Goal: Answer question/provide support: Share knowledge or assist other users

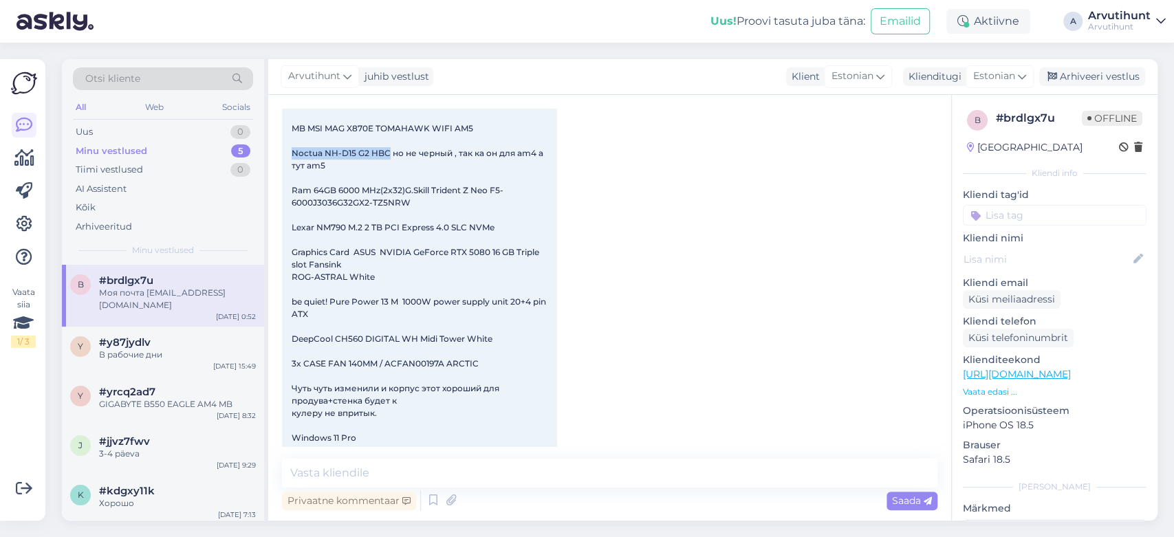
scroll to position [3935, 0]
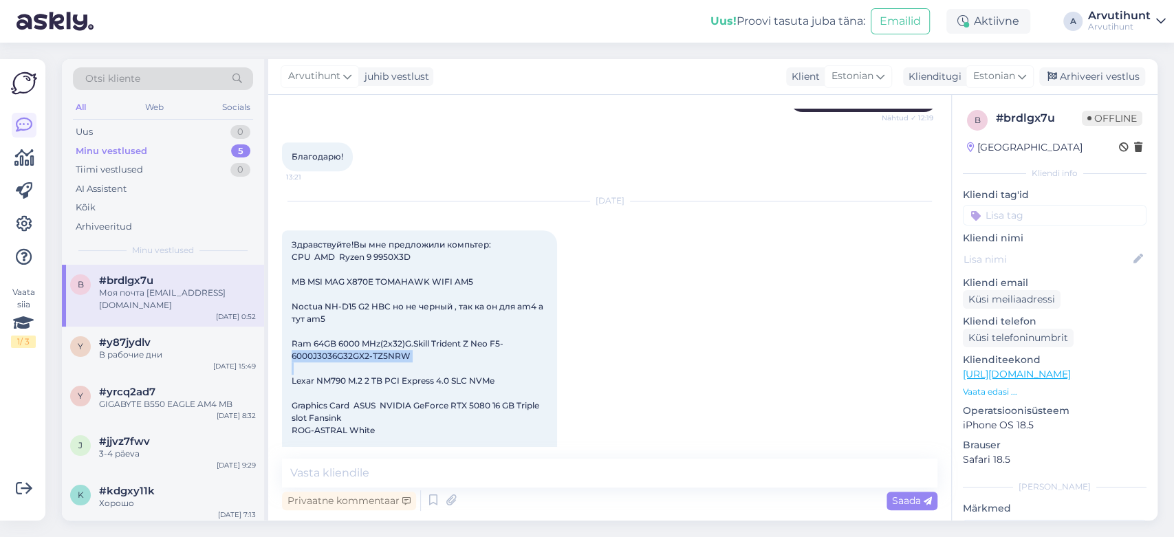
drag, startPoint x: 472, startPoint y: 347, endPoint x: 533, endPoint y: 322, distance: 66.0
click at [533, 322] on div "Здравствуйте!Вы мне предложили компьтер: CPU AMD Ryzen 9 9950X3D MB MSI MAG X87…" at bounding box center [419, 455] width 275 height 450
click at [519, 246] on div "Здравствуйте!Вы мне предложили компьтер: CPU AMD Ryzen 9 9950X3D MB MSI MAG X87…" at bounding box center [419, 455] width 275 height 450
drag, startPoint x: 314, startPoint y: 230, endPoint x: 412, endPoint y: 231, distance: 97.7
click at [412, 231] on div "Здравствуйте!Вы мне предложили компьтер: CPU AMD Ryzen 9 9950X3D MB MSI MAG X87…" at bounding box center [419, 455] width 275 height 450
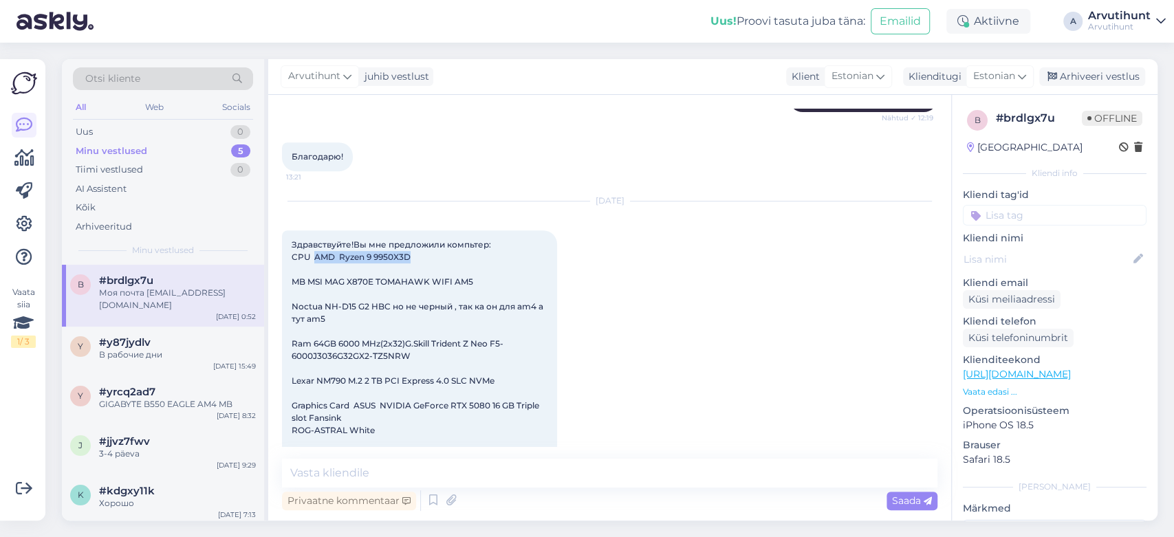
copy span "AMD Ryzen 9 9950X3D"
drag, startPoint x: 293, startPoint y: 254, endPoint x: 473, endPoint y: 252, distance: 179.5
click at [473, 252] on span "Здравствуйте!Вы мне предложили компьтер: CPU AMD Ryzen 9 9950X3D MB MSI MAG X87…" at bounding box center [420, 454] width 257 height 431
copy span "MB MSI MAG X870E TOMAHAWK WIFI AM5"
drag, startPoint x: 314, startPoint y: 318, endPoint x: 371, endPoint y: 332, distance: 58.7
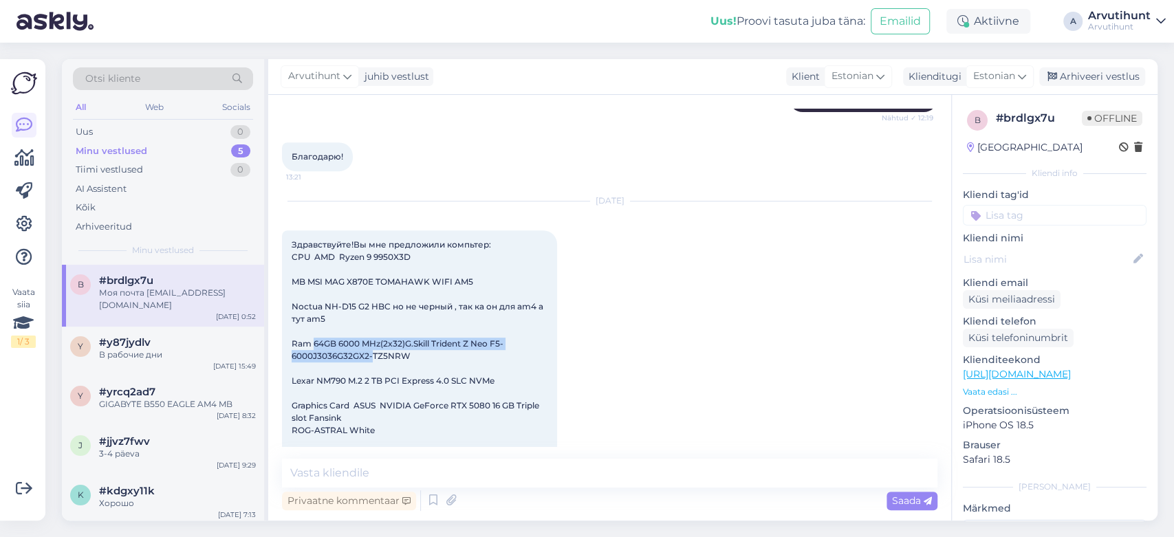
click at [371, 332] on span "Здравствуйте!Вы мне предложили компьтер: CPU AMD Ryzen 9 9950X3D MB MSI MAG X87…" at bounding box center [420, 454] width 257 height 431
click at [440, 339] on div "Здравствуйте!Вы мне предложили компьтер: CPU AMD Ryzen 9 9950X3D MB MSI MAG X87…" at bounding box center [419, 455] width 275 height 450
drag, startPoint x: 406, startPoint y: 316, endPoint x: 421, endPoint y: 329, distance: 19.6
click at [421, 329] on div "Здравствуйте!Вы мне предложили компьтер: CPU AMD Ryzen 9 9950X3D MB MSI MAG X87…" at bounding box center [419, 455] width 275 height 450
copy span "G.Skill Trident Z Neo F5-6000J3036G32GX2-TZ5NRW"
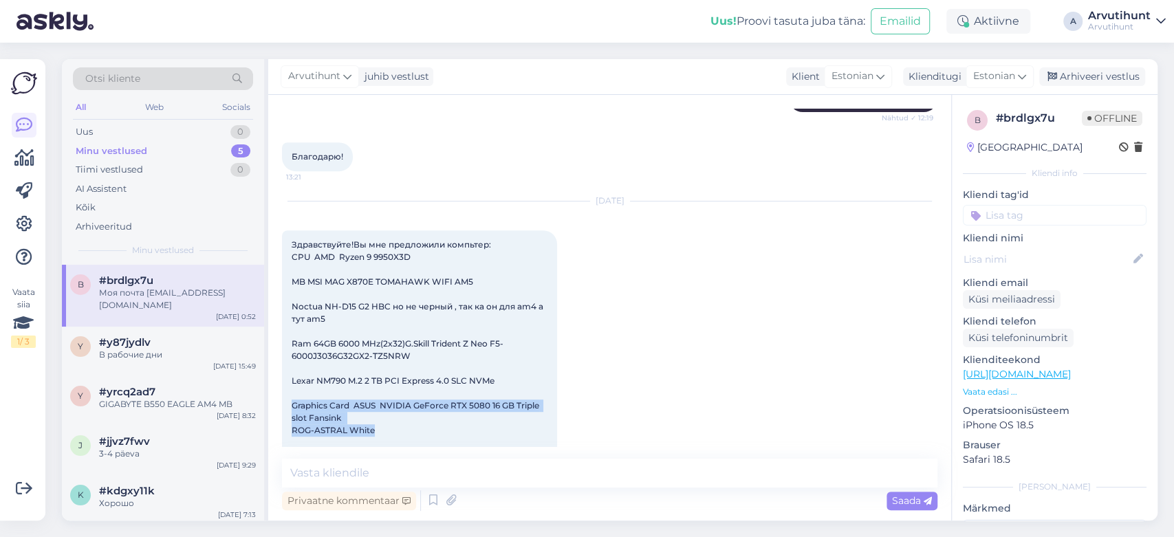
drag, startPoint x: 292, startPoint y: 378, endPoint x: 376, endPoint y: 399, distance: 87.1
click at [376, 399] on div "Здравствуйте!Вы мне предложили компьтер: CPU AMD Ryzen 9 9950X3D MB MSI MAG X87…" at bounding box center [419, 455] width 275 height 450
copy span "Graphics Card ASUS NVIDIA GeForce RTX 5080 16 GB Triple slot Fansink ROG-ASTRAL…"
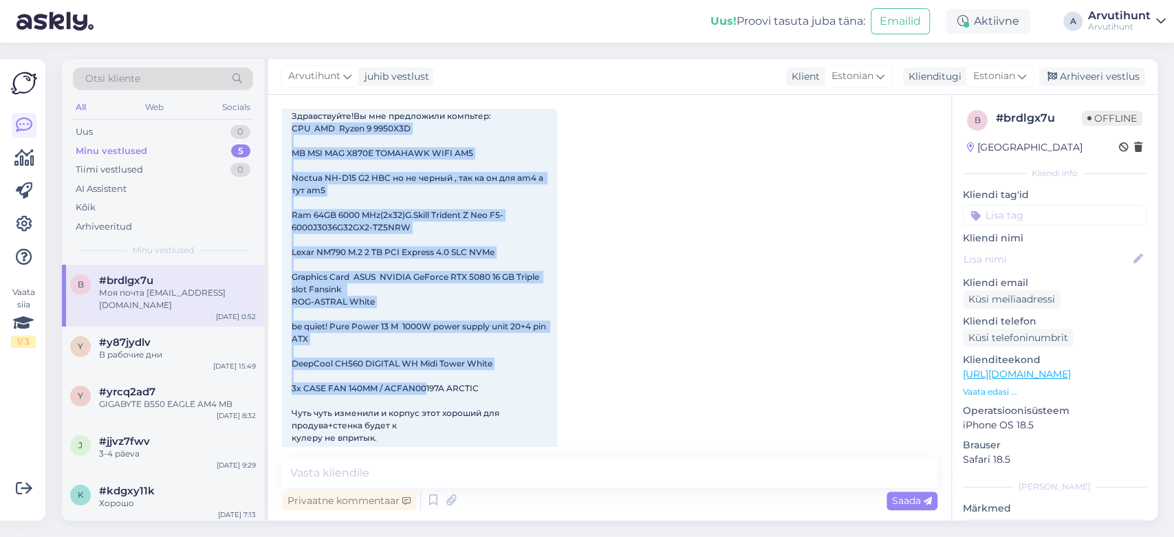
scroll to position [4088, 0]
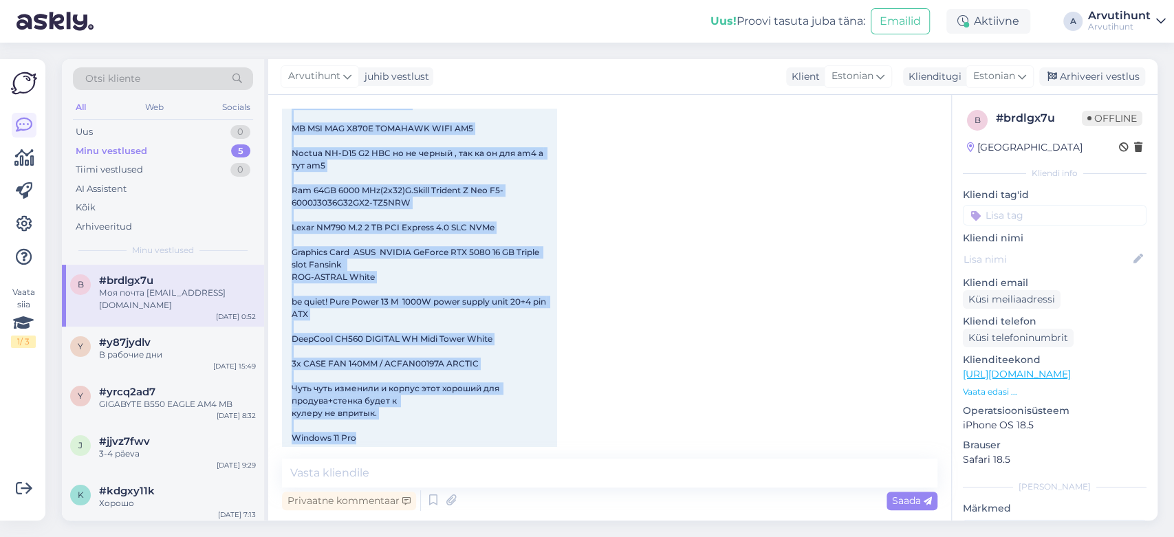
drag, startPoint x: 292, startPoint y: 153, endPoint x: 435, endPoint y: 411, distance: 294.9
click at [435, 411] on div "Здравствуйте!Вы мне предложили компьтер: CPU AMD Ryzen 9 9950X3D MB MSI MAG X87…" at bounding box center [419, 302] width 275 height 450
copy span "CPU AMD Ryzen 9 9950X3D MB MSI MAG X870E TOMAHAWK WIFI AM5 Noctua NH-D15 G2 HBC…"
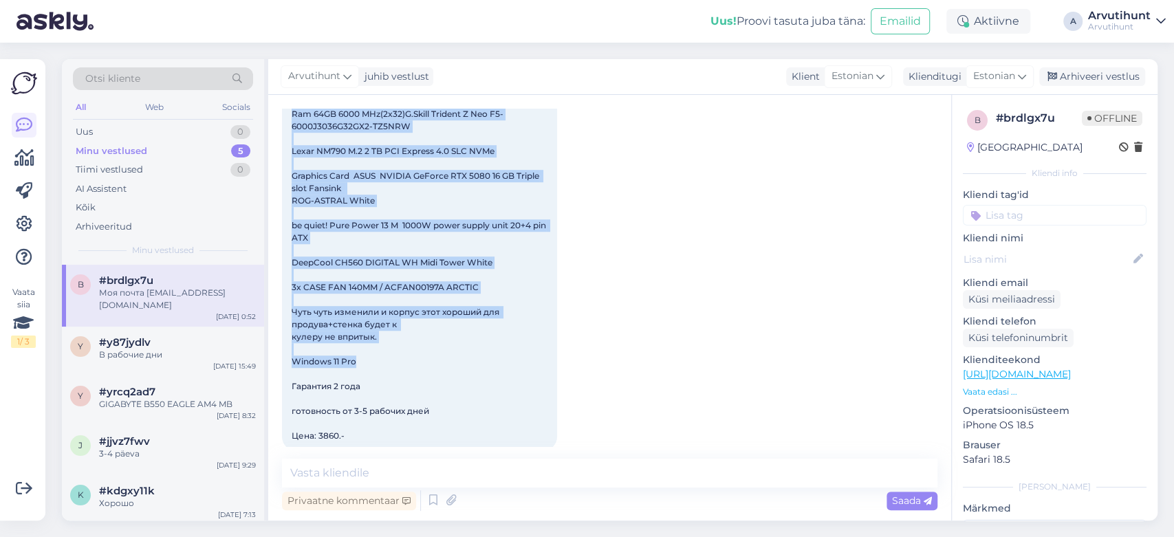
click at [363, 273] on div "Здравствуйте!Вы мне предложили компьтер: CPU AMD Ryzen 9 9950X3D MB MSI MAG X87…" at bounding box center [419, 226] width 275 height 450
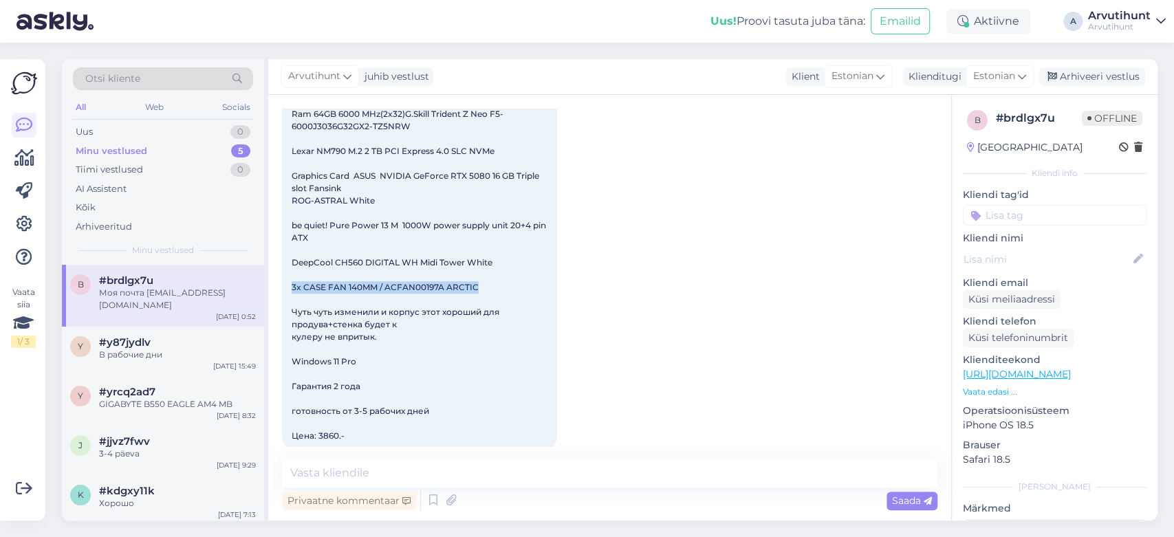
drag, startPoint x: 292, startPoint y: 263, endPoint x: 475, endPoint y: 261, distance: 183.0
click at [475, 261] on span "Здравствуйте!Вы мне предложили компьтер: CPU AMD Ryzen 9 9950X3D MB MSI MAG X87…" at bounding box center [420, 225] width 257 height 431
copy span "3x CASE FAN 140MM / ACFAN00197A ARCTIC"
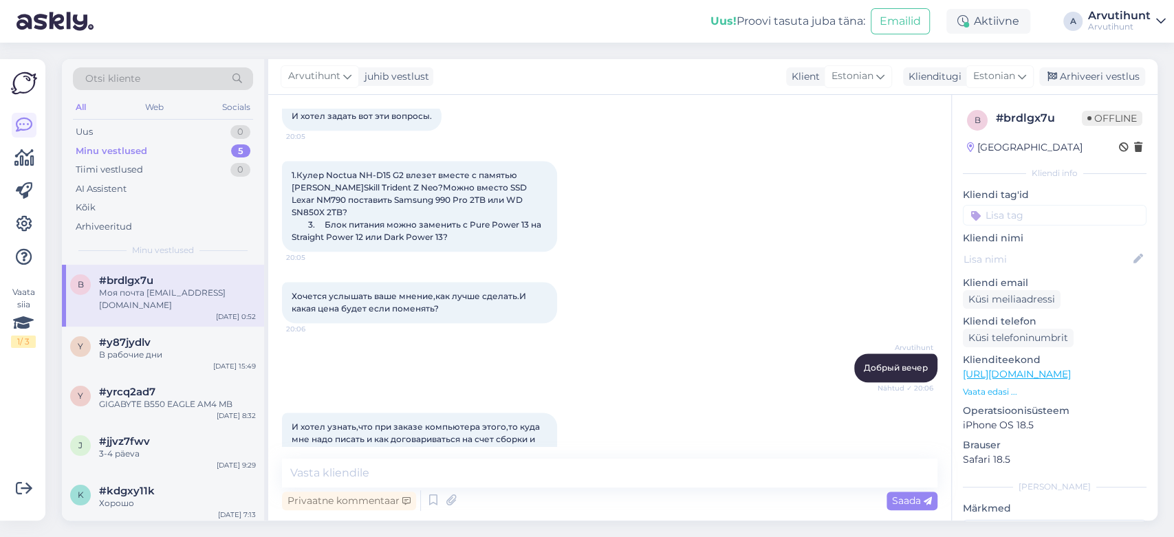
scroll to position [4546, 0]
